Goal: Book appointment/travel/reservation

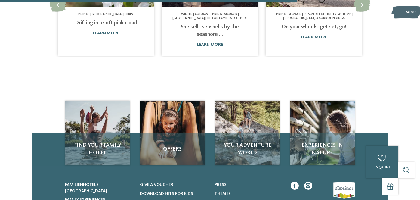
scroll to position [369, 0]
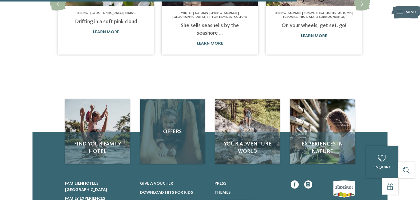
click at [160, 135] on div "Offers" at bounding box center [172, 131] width 65 height 65
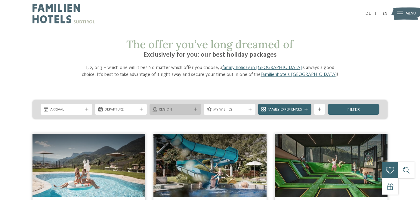
click at [168, 108] on span "Region" at bounding box center [175, 109] width 33 height 5
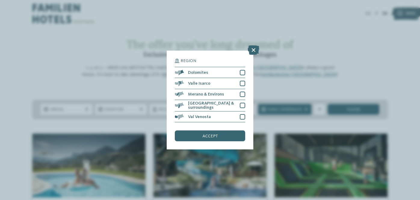
click at [76, 75] on div "Region Dolomites" at bounding box center [210, 100] width 420 height 200
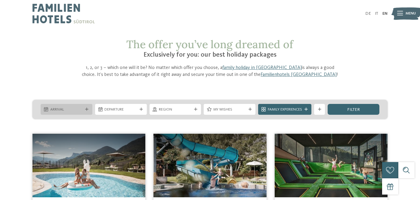
click at [64, 112] on span "Arrival" at bounding box center [66, 109] width 33 height 5
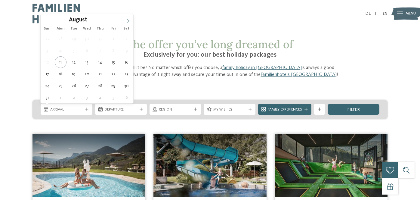
click at [127, 21] on icon at bounding box center [128, 21] width 4 height 4
click at [46, 23] on icon at bounding box center [46, 21] width 4 height 4
type div "[DATE]"
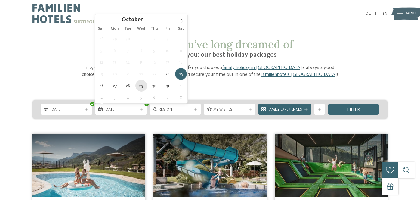
type div "[DATE]"
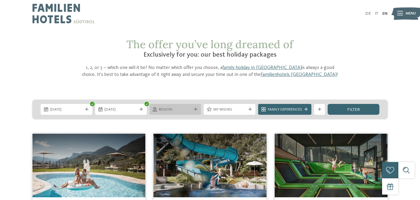
click at [171, 107] on span "Region" at bounding box center [175, 109] width 33 height 5
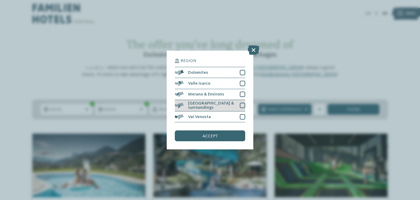
click at [233, 107] on div "[GEOGRAPHIC_DATA] & surroundings" at bounding box center [210, 106] width 70 height 12
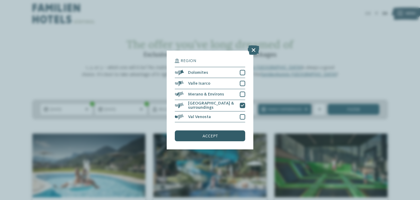
click at [210, 138] on div "accept" at bounding box center [210, 135] width 70 height 11
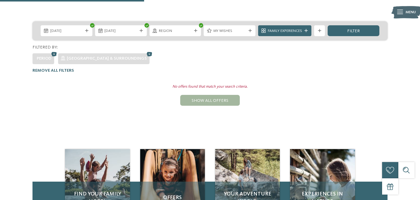
scroll to position [75, 0]
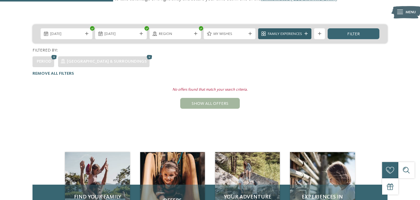
click at [303, 35] on div "Family Experiences" at bounding box center [284, 34] width 37 height 6
